Goal: Transaction & Acquisition: Purchase product/service

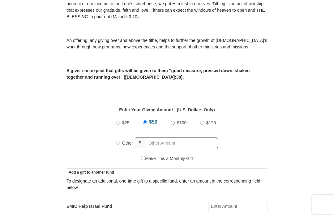
scroll to position [186, 0]
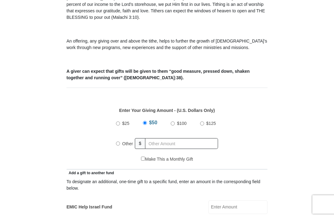
click at [163, 148] on input "text" at bounding box center [181, 143] width 73 height 11
radio input "true"
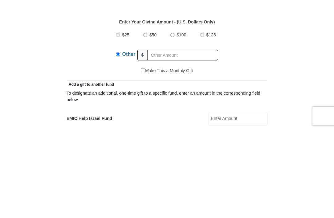
click at [123, 136] on label "Other" at bounding box center [129, 143] width 18 height 15
click at [120, 141] on input "Other" at bounding box center [118, 143] width 4 height 4
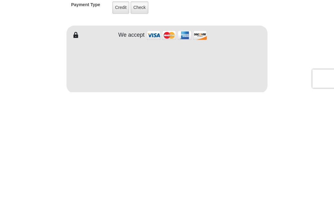
scroll to position [513, 0]
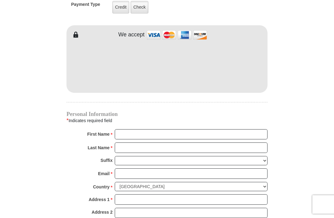
type input "80"
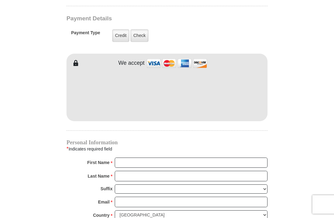
scroll to position [484, 0]
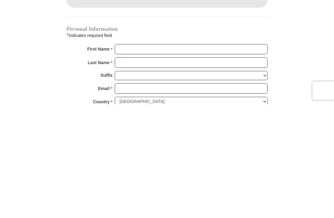
click at [174, 158] on input "First Name *" at bounding box center [191, 163] width 153 height 11
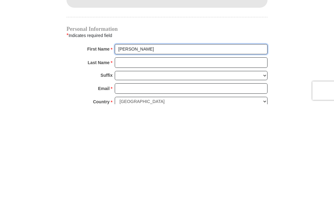
type input "[PERSON_NAME]"
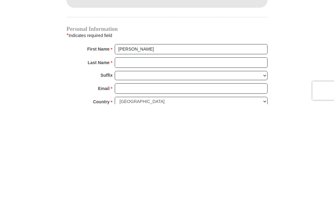
click at [160, 171] on input "Last Name *" at bounding box center [191, 176] width 153 height 11
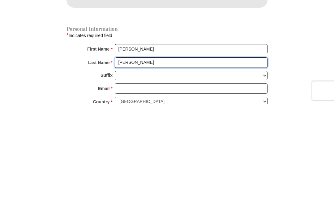
type input "[PERSON_NAME]"
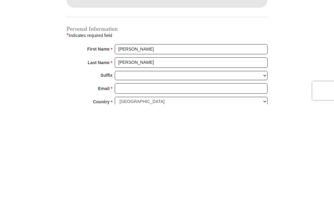
click at [156, 197] on input "Email *" at bounding box center [191, 202] width 153 height 11
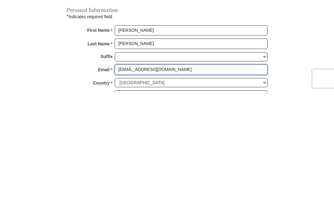
scroll to position [512, 0]
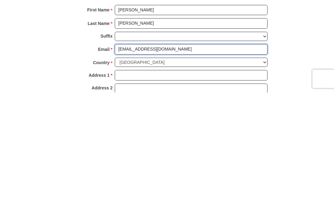
type input "[EMAIL_ADDRESS][DOMAIN_NAME]"
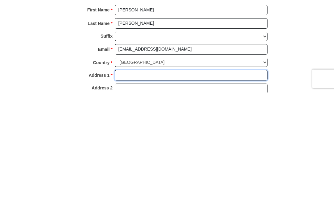
click at [172, 196] on input "Address 1 *" at bounding box center [191, 201] width 153 height 11
type input "[STREET_ADDRESS]"
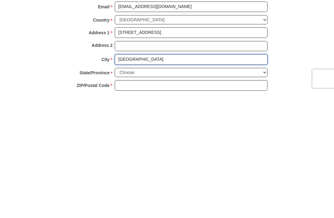
type input "[GEOGRAPHIC_DATA]"
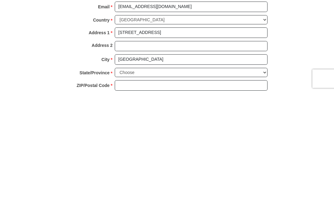
click at [155, 194] on select "Choose [US_STATE] [US_STATE] [US_STATE] [US_STATE] [US_STATE] Armed Forces Amer…" at bounding box center [191, 199] width 153 height 10
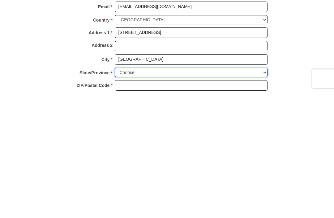
scroll to position [680, 0]
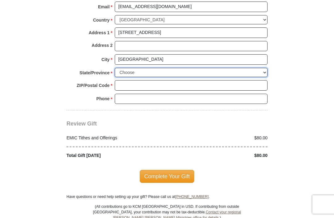
click at [148, 72] on select "Choose [US_STATE] [US_STATE] [US_STATE] [US_STATE] [US_STATE] Armed Forces Amer…" at bounding box center [191, 73] width 153 height 10
click at [145, 70] on select "Choose [US_STATE] [US_STATE] [US_STATE] [US_STATE] [US_STATE] Armed Forces Amer…" at bounding box center [191, 73] width 153 height 10
select select "NM"
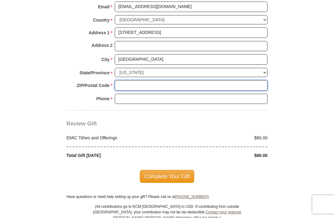
click at [157, 80] on input "ZIP/Postal Code *" at bounding box center [191, 85] width 153 height 11
type input "87120"
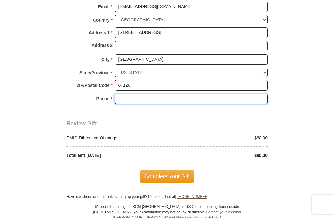
click at [144, 95] on input "Phone * *" at bounding box center [191, 99] width 153 height 11
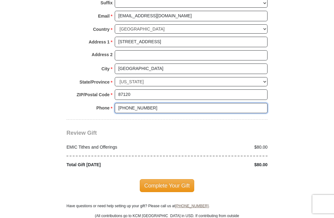
scroll to position [671, 0]
type input "[PHONE_NUMBER]"
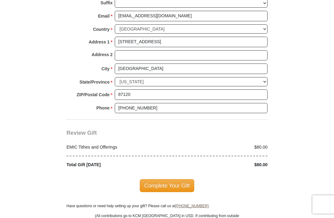
click at [178, 182] on span "Complete Your Gift" at bounding box center [167, 186] width 55 height 13
